Goal: Register for event/course

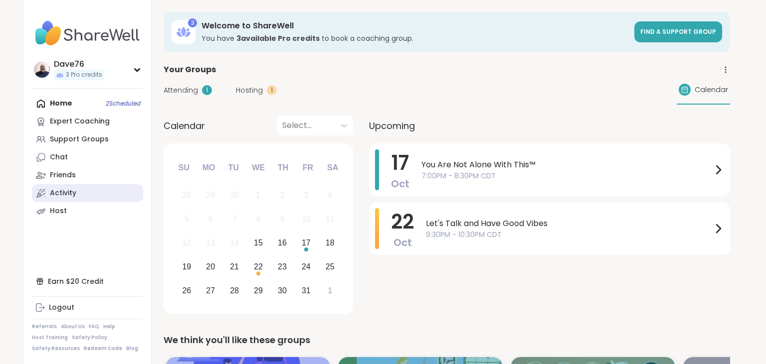
click at [71, 188] on div "Activity" at bounding box center [63, 193] width 26 height 10
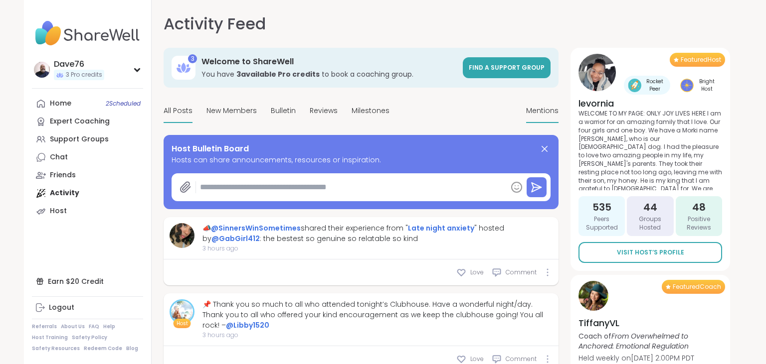
click at [544, 115] on span "Mentions" at bounding box center [542, 111] width 32 height 10
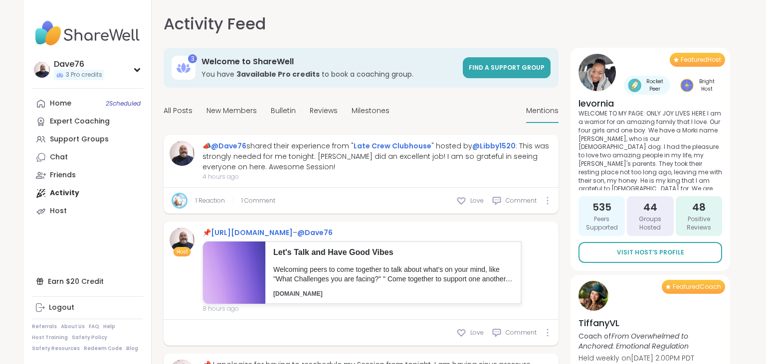
click at [317, 176] on span "4 hours ago" at bounding box center [377, 176] width 350 height 9
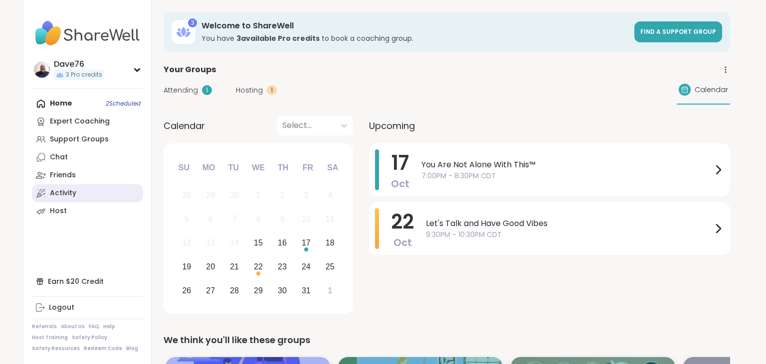
click at [79, 194] on link "Activity" at bounding box center [87, 193] width 111 height 18
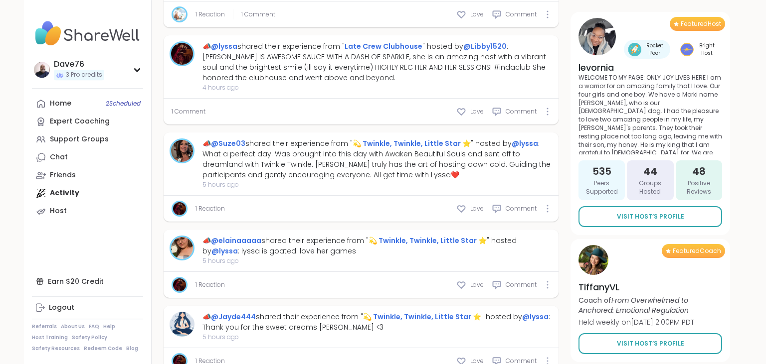
scroll to position [693, 0]
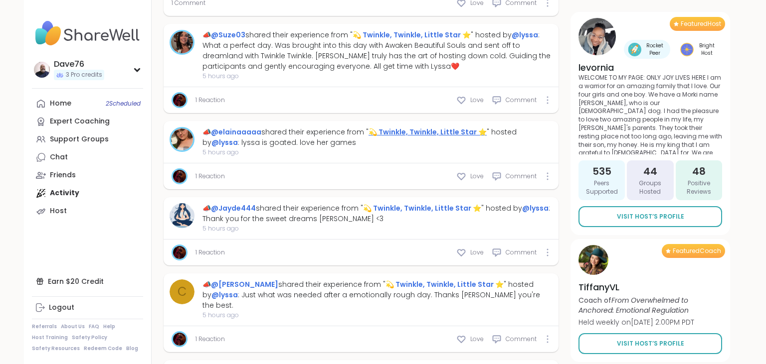
click at [410, 132] on link "💫 Twinkle, Twinkle, Little Star ⭐️" at bounding box center [427, 132] width 118 height 10
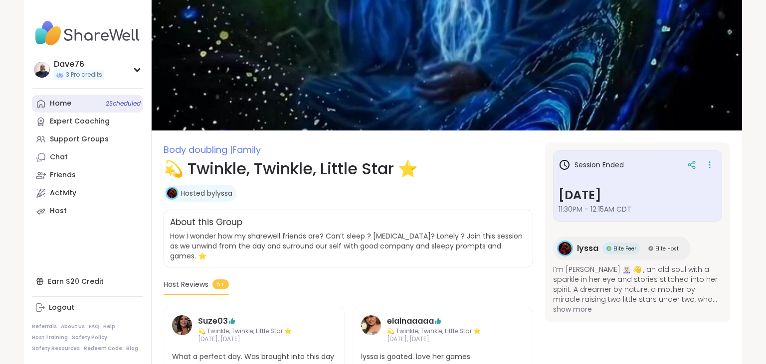
click at [84, 109] on link "Home 2 Scheduled" at bounding box center [87, 104] width 111 height 18
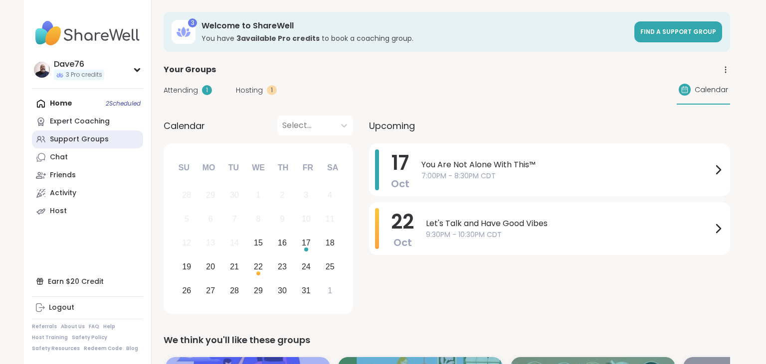
click at [85, 137] on div "Support Groups" at bounding box center [79, 140] width 59 height 10
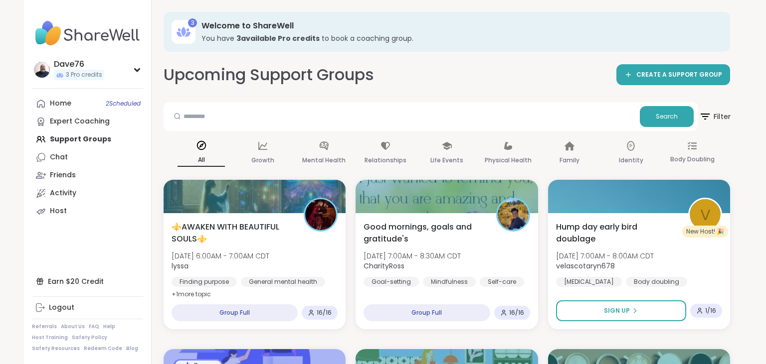
click at [718, 119] on span "Filter" at bounding box center [714, 116] width 32 height 25
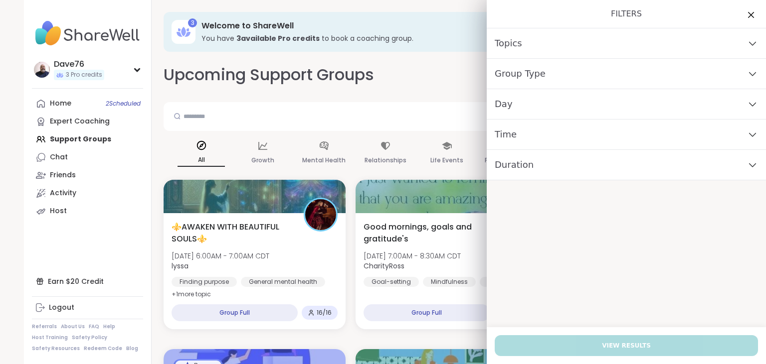
click at [591, 138] on div "Time" at bounding box center [625, 135] width 279 height 30
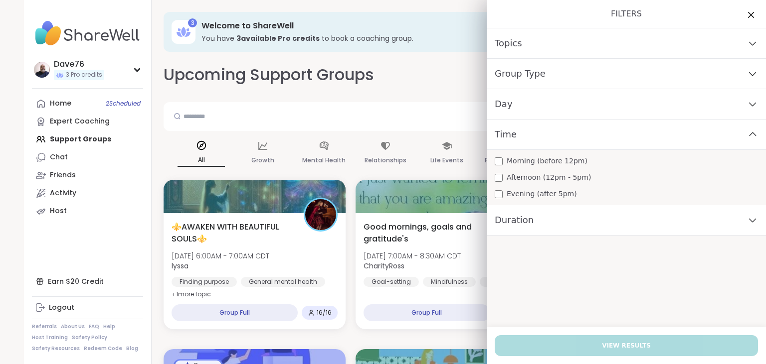
click at [563, 196] on span "Evening (after 5pm)" at bounding box center [541, 194] width 70 height 10
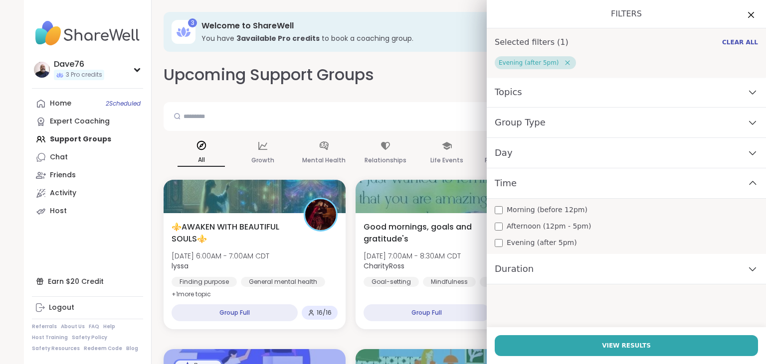
click at [570, 153] on div "Day" at bounding box center [625, 153] width 279 height 30
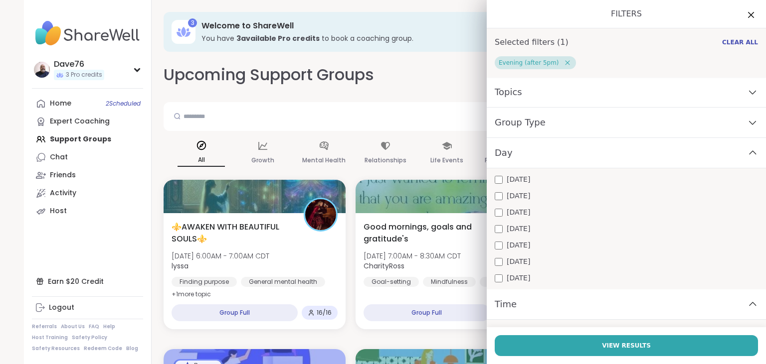
click at [513, 247] on span "[DATE]" at bounding box center [517, 245] width 23 height 10
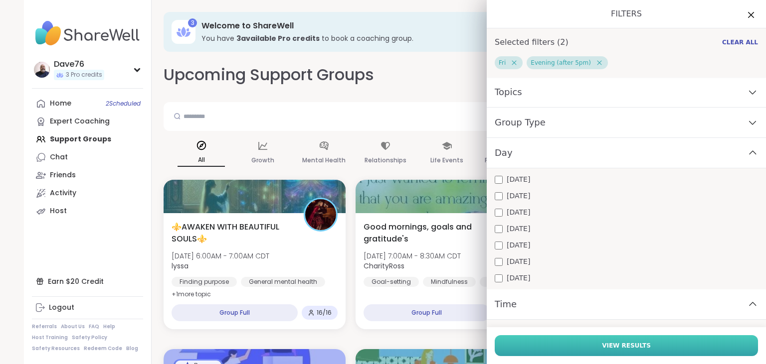
click at [618, 341] on button "View Results" at bounding box center [625, 345] width 263 height 21
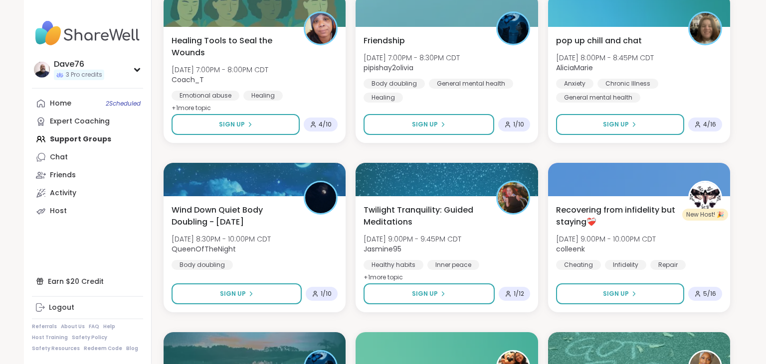
scroll to position [703, 0]
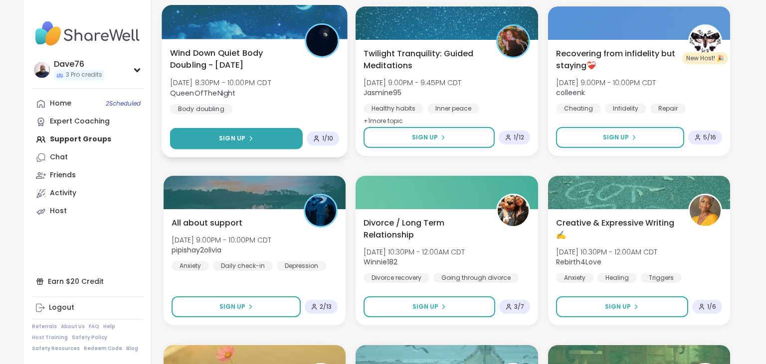
click at [267, 141] on button "Sign Up" at bounding box center [236, 138] width 133 height 21
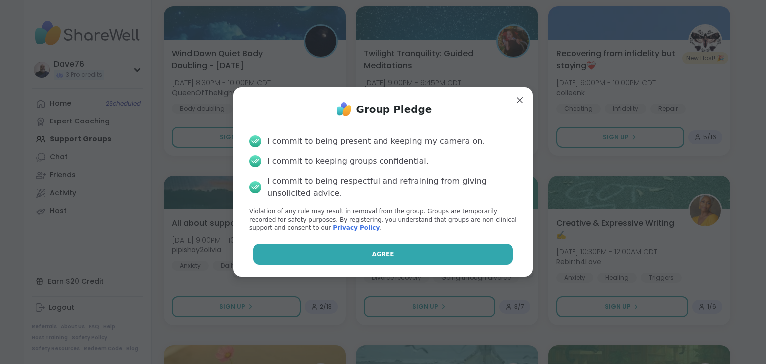
click at [398, 256] on button "Agree" at bounding box center [383, 254] width 260 height 21
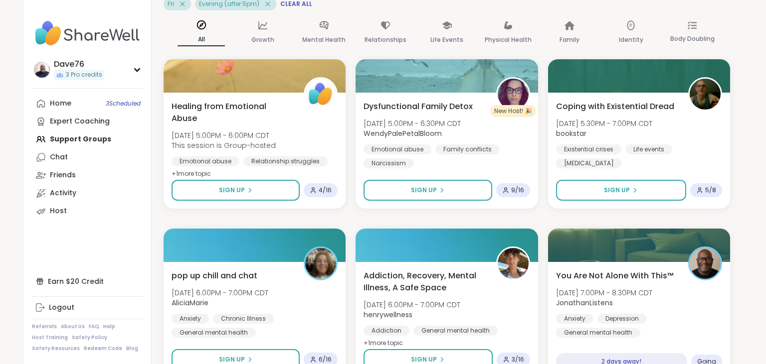
scroll to position [9, 0]
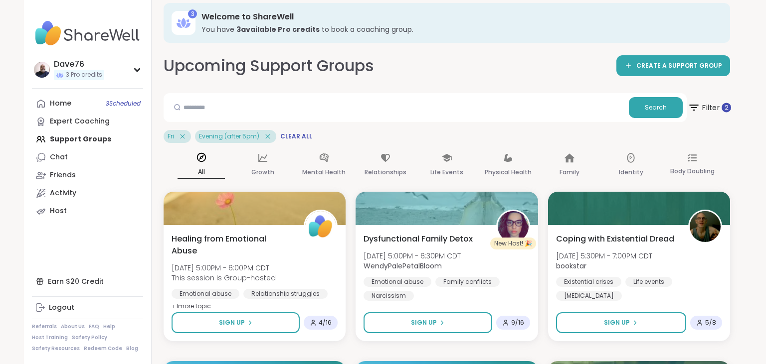
click at [707, 107] on span "Filter 2" at bounding box center [708, 107] width 43 height 25
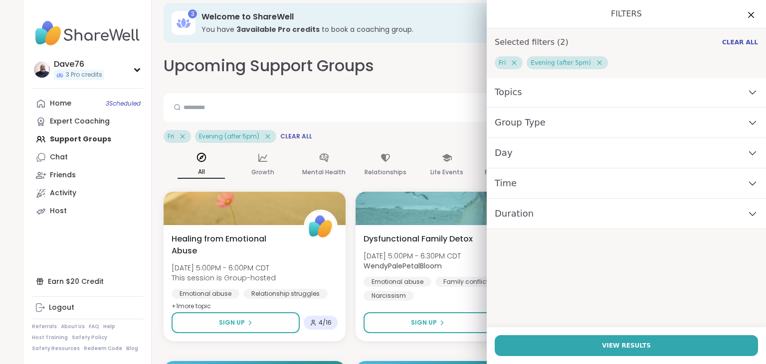
click at [612, 164] on div "Day" at bounding box center [625, 153] width 279 height 30
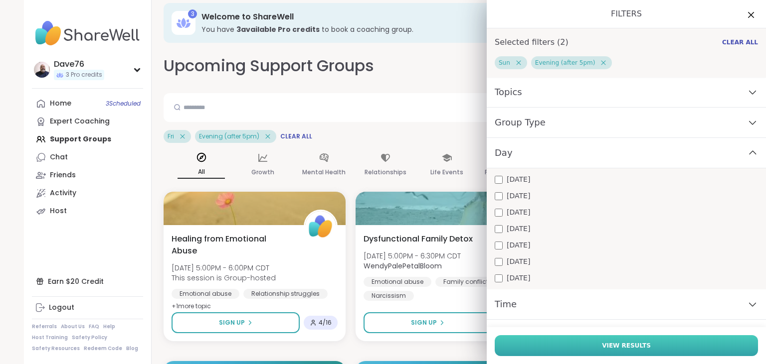
click at [609, 348] on span "View Results" at bounding box center [626, 345] width 49 height 9
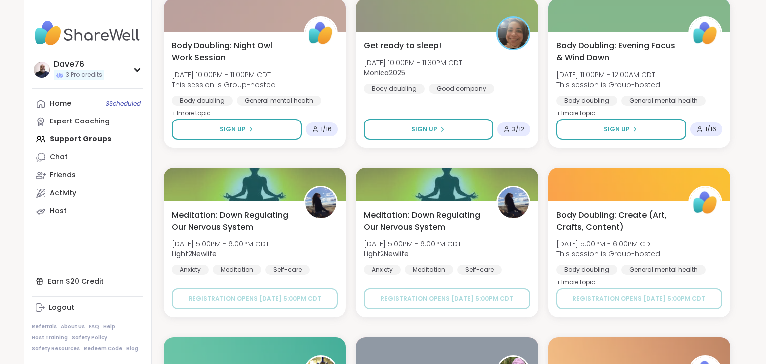
scroll to position [703, 0]
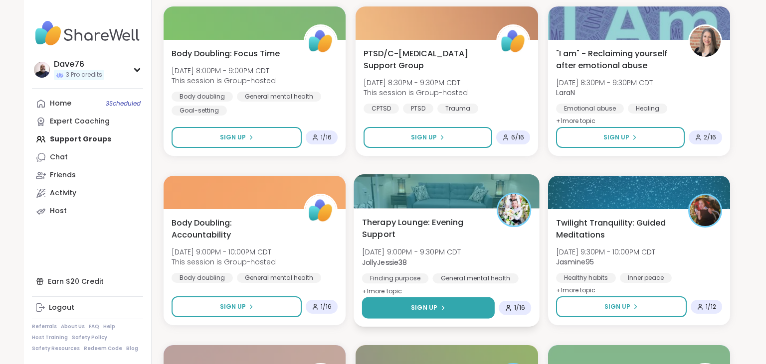
click at [447, 303] on button "Sign Up" at bounding box center [428, 308] width 133 height 21
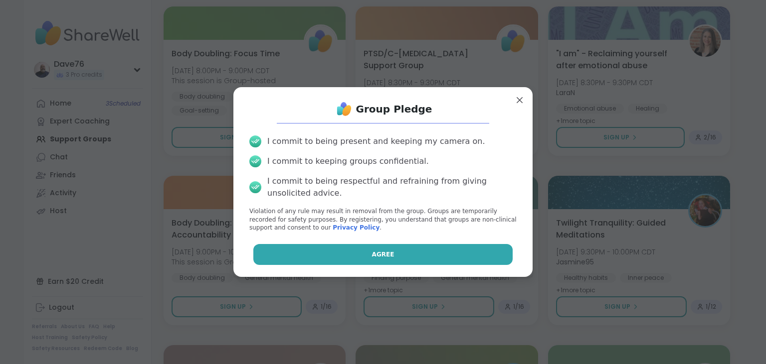
click at [430, 253] on button "Agree" at bounding box center [383, 254] width 260 height 21
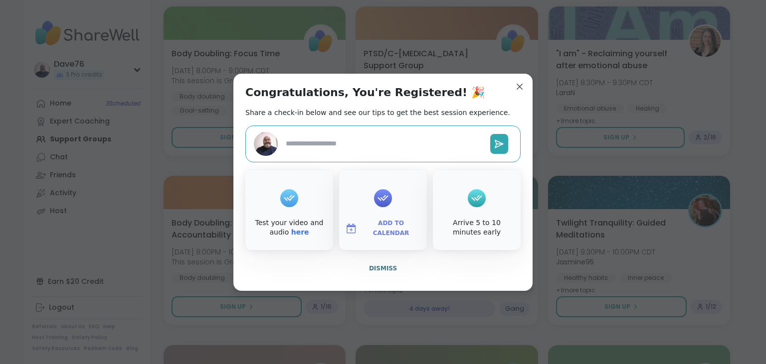
type textarea "*"
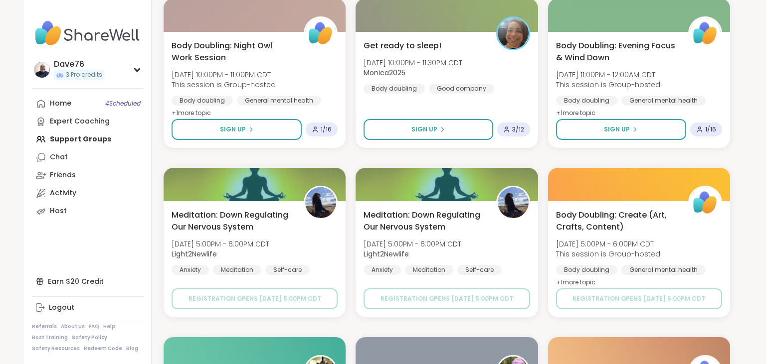
scroll to position [1397, 0]
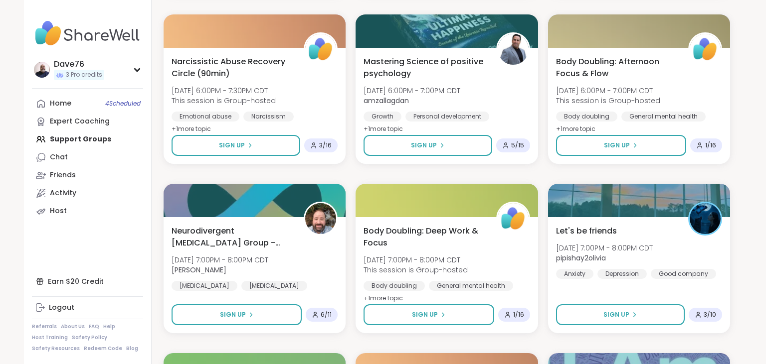
scroll to position [9, 0]
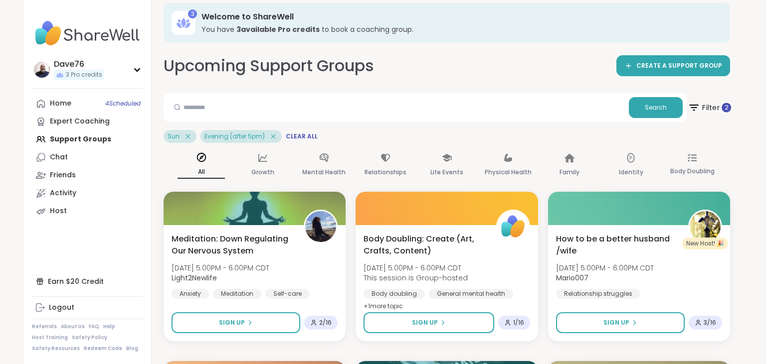
click at [705, 111] on span "Filter 2" at bounding box center [708, 107] width 43 height 25
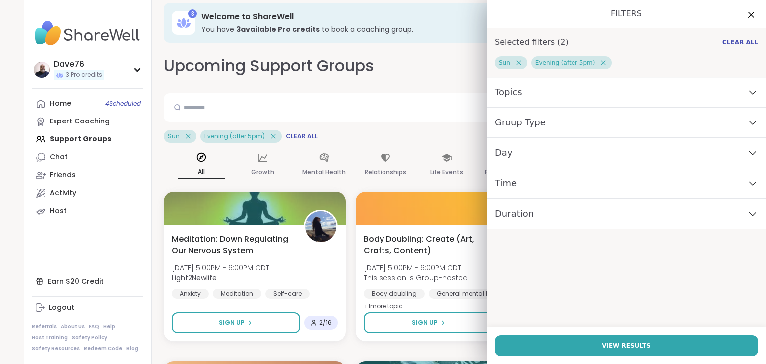
click at [579, 151] on div "Day" at bounding box center [625, 153] width 279 height 30
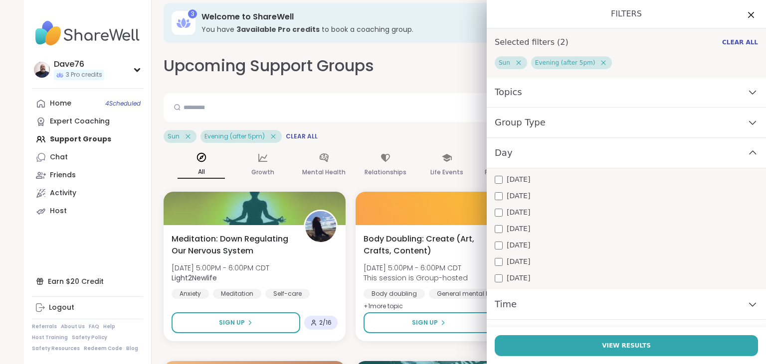
click at [566, 300] on div "Time" at bounding box center [625, 305] width 279 height 30
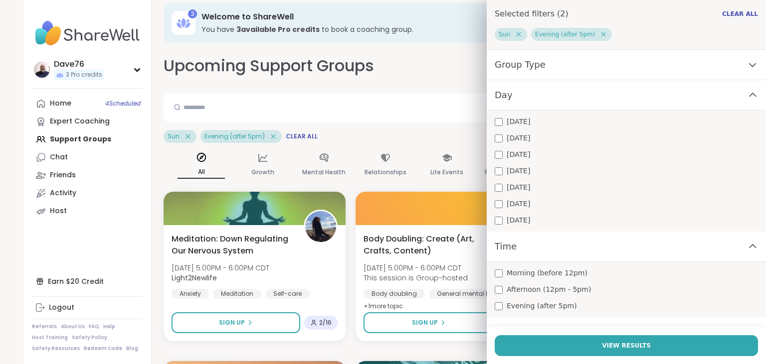
scroll to position [78, 0]
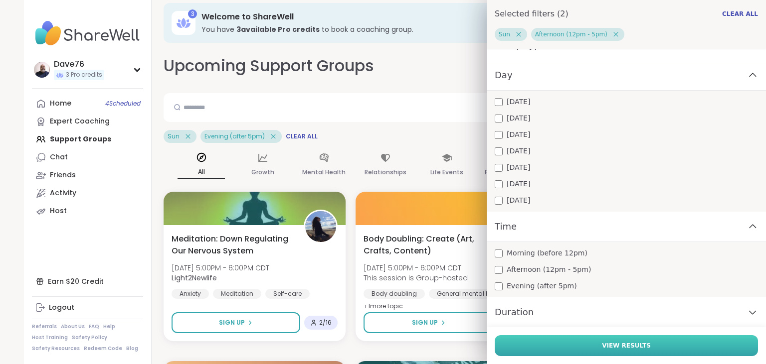
click at [608, 337] on button "View Results" at bounding box center [625, 345] width 263 height 21
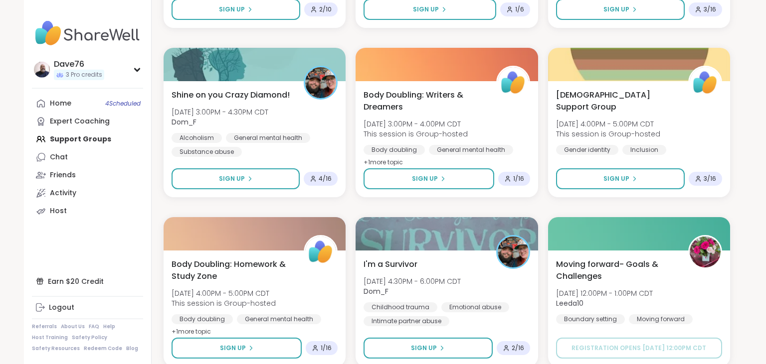
scroll to position [703, 0]
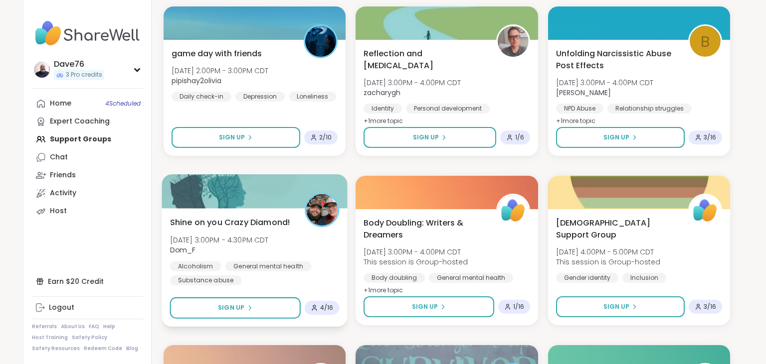
click at [269, 235] on span "[DATE] 3:00PM - 4:30PM CDT" at bounding box center [219, 240] width 99 height 10
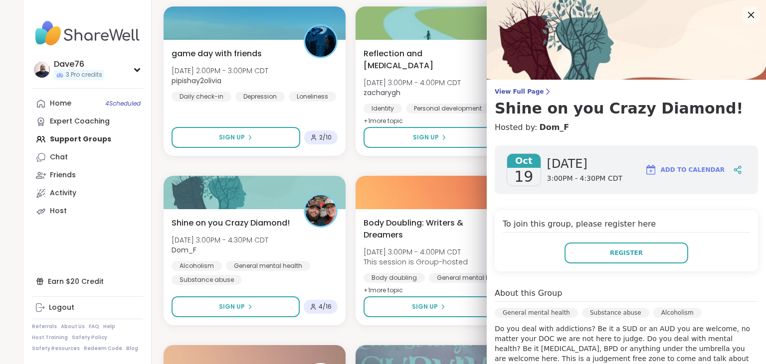
click at [750, 15] on icon at bounding box center [750, 14] width 12 height 12
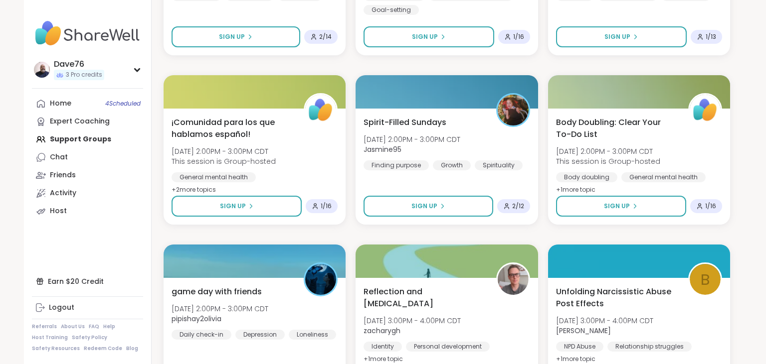
scroll to position [356, 0]
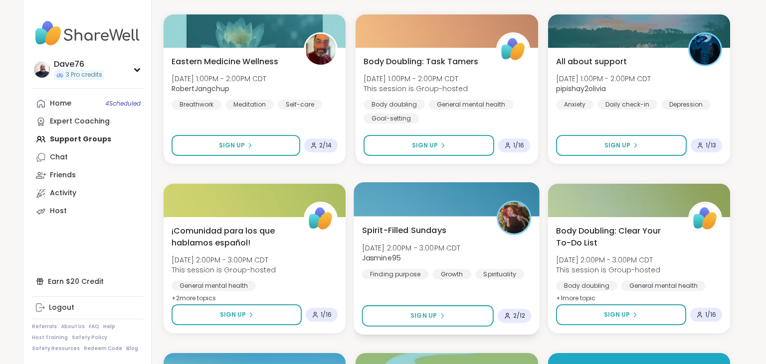
click at [461, 250] on span "[DATE] 2:00PM - 3:00PM CDT" at bounding box center [411, 248] width 99 height 10
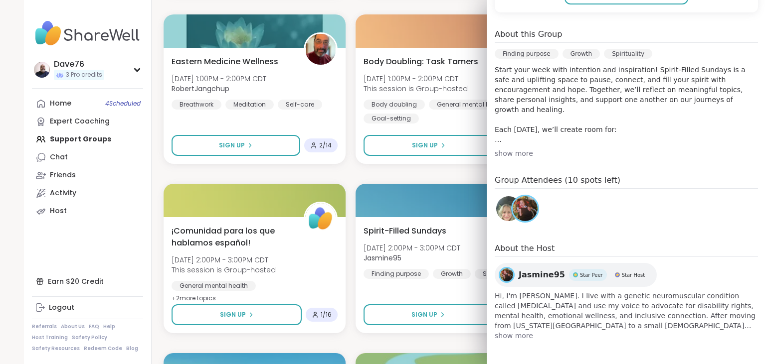
scroll to position [0, 0]
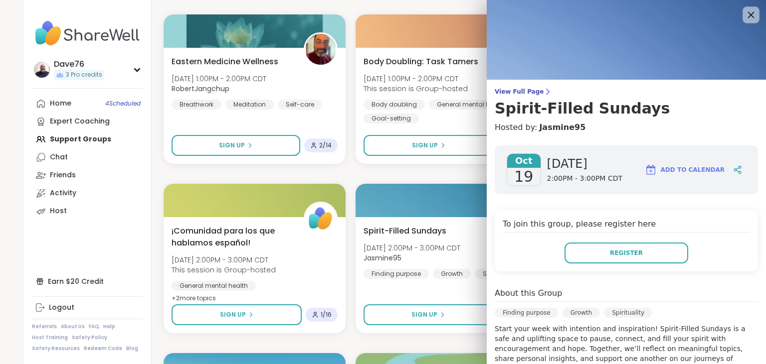
click at [748, 15] on icon at bounding box center [750, 14] width 12 height 12
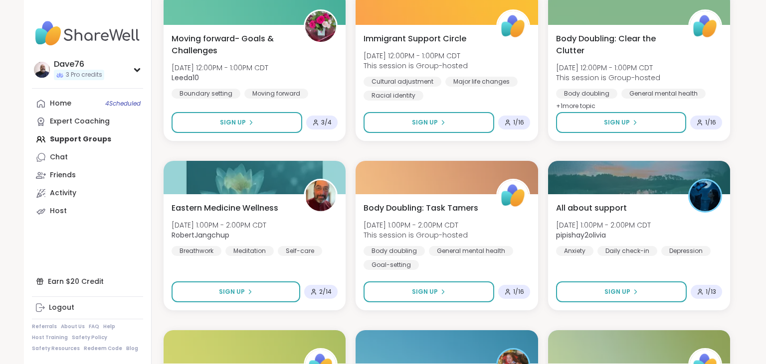
scroll to position [196, 0]
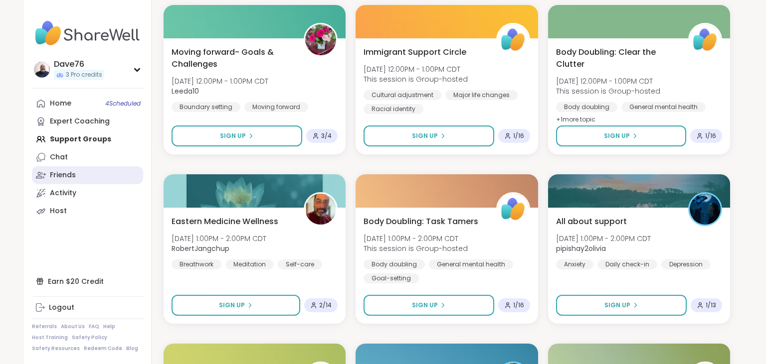
click at [73, 177] on div "Friends" at bounding box center [63, 175] width 26 height 10
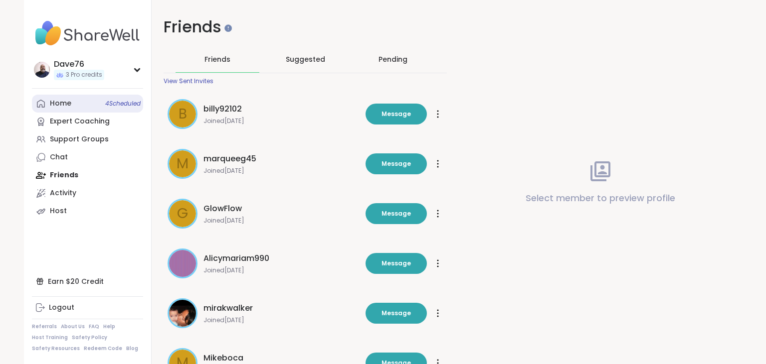
click at [64, 106] on div "Home 4 Scheduled" at bounding box center [60, 104] width 21 height 10
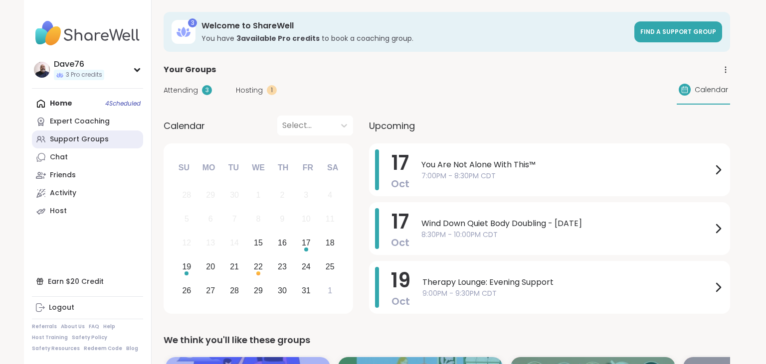
click at [73, 145] on link "Support Groups" at bounding box center [87, 140] width 111 height 18
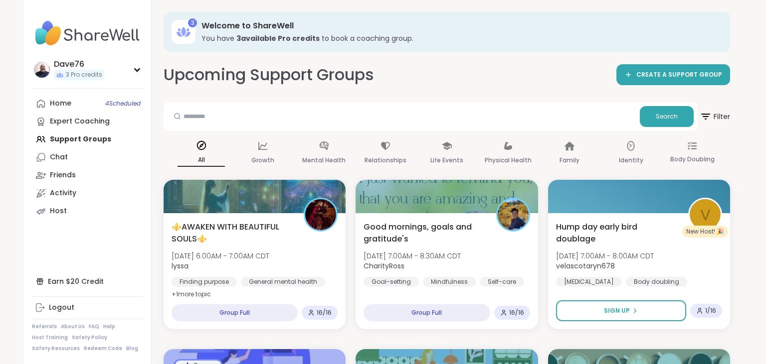
scroll to position [347, 0]
